Goal: Contribute content: Contribute content

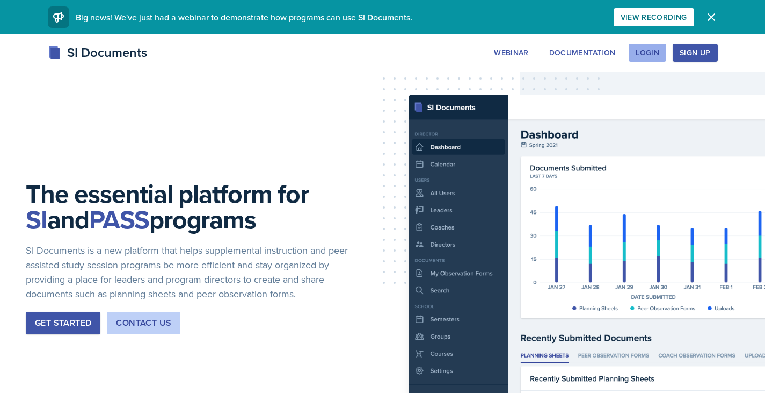
click at [650, 49] on div "Login" at bounding box center [648, 52] width 24 height 9
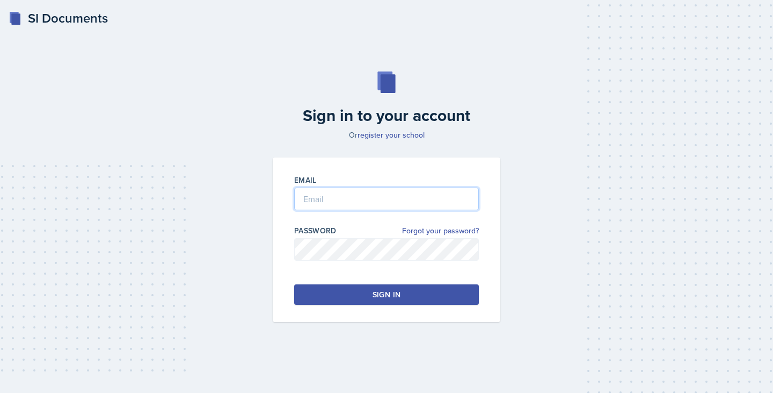
type input "[EMAIL_ADDRESS][DOMAIN_NAME]"
click at [373, 299] on div "Sign in" at bounding box center [387, 294] width 28 height 11
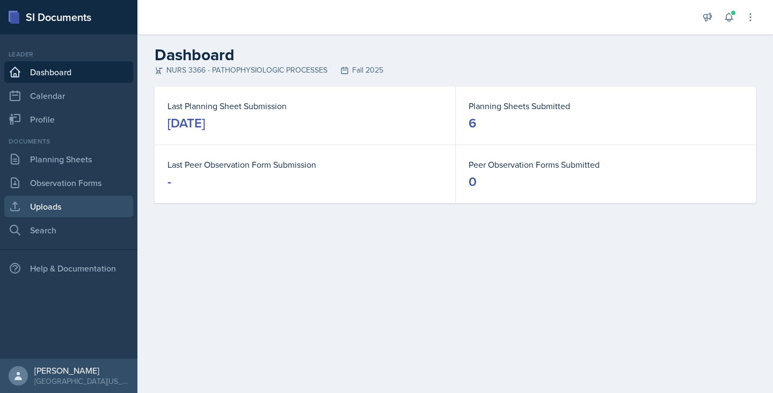
click at [56, 206] on link "Uploads" at bounding box center [68, 206] width 129 height 21
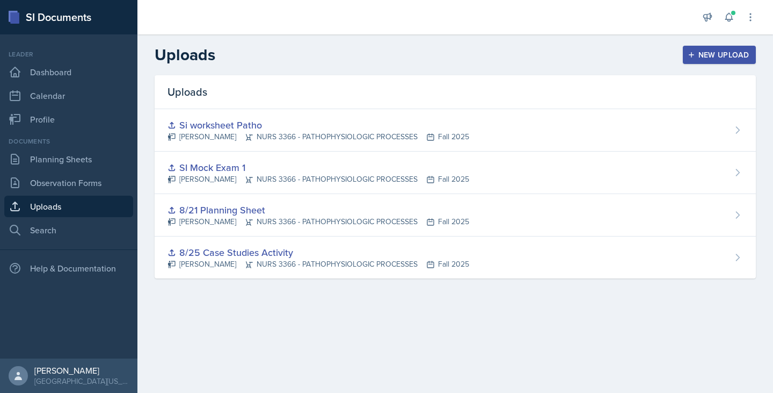
click at [699, 57] on div "New Upload" at bounding box center [720, 54] width 60 height 9
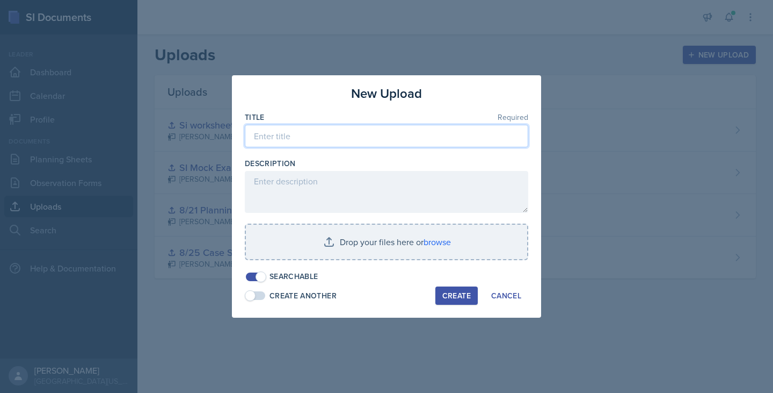
click at [342, 135] on input at bounding box center [387, 136] width 284 height 23
type input "SI Poster"
click at [379, 260] on div at bounding box center [387, 265] width 284 height 11
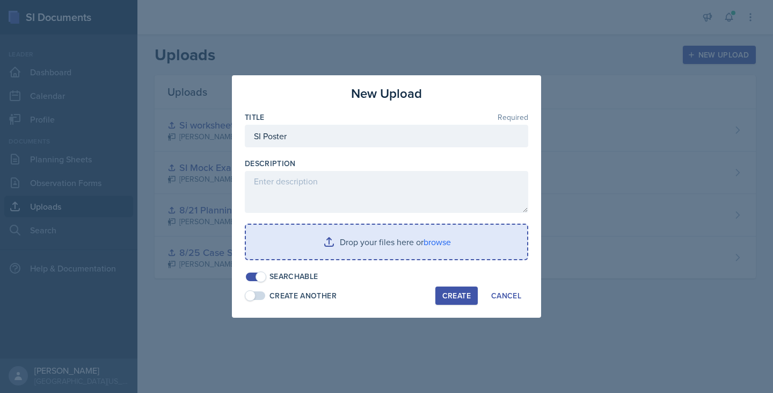
click at [388, 238] on input "file" at bounding box center [386, 242] width 281 height 34
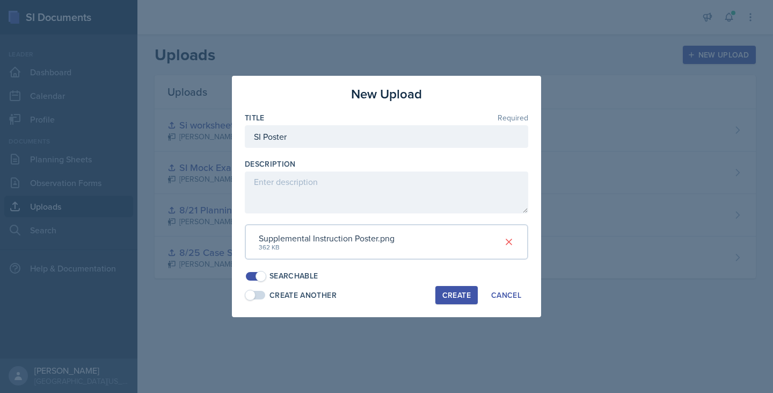
click at [451, 294] on div "Create" at bounding box center [457, 295] width 28 height 9
